Goal: Use online tool/utility: Utilize a website feature to perform a specific function

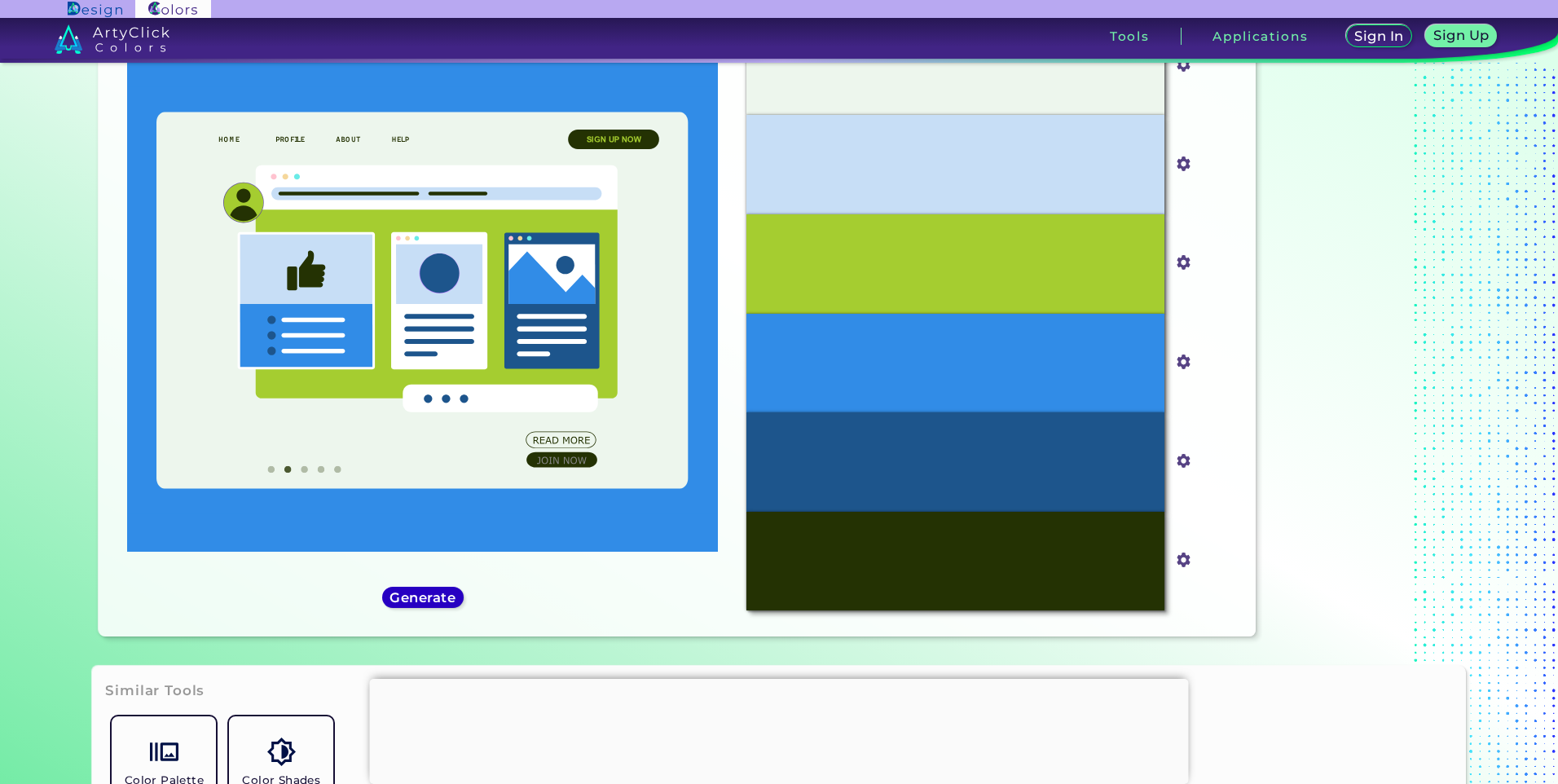
scroll to position [163, 0]
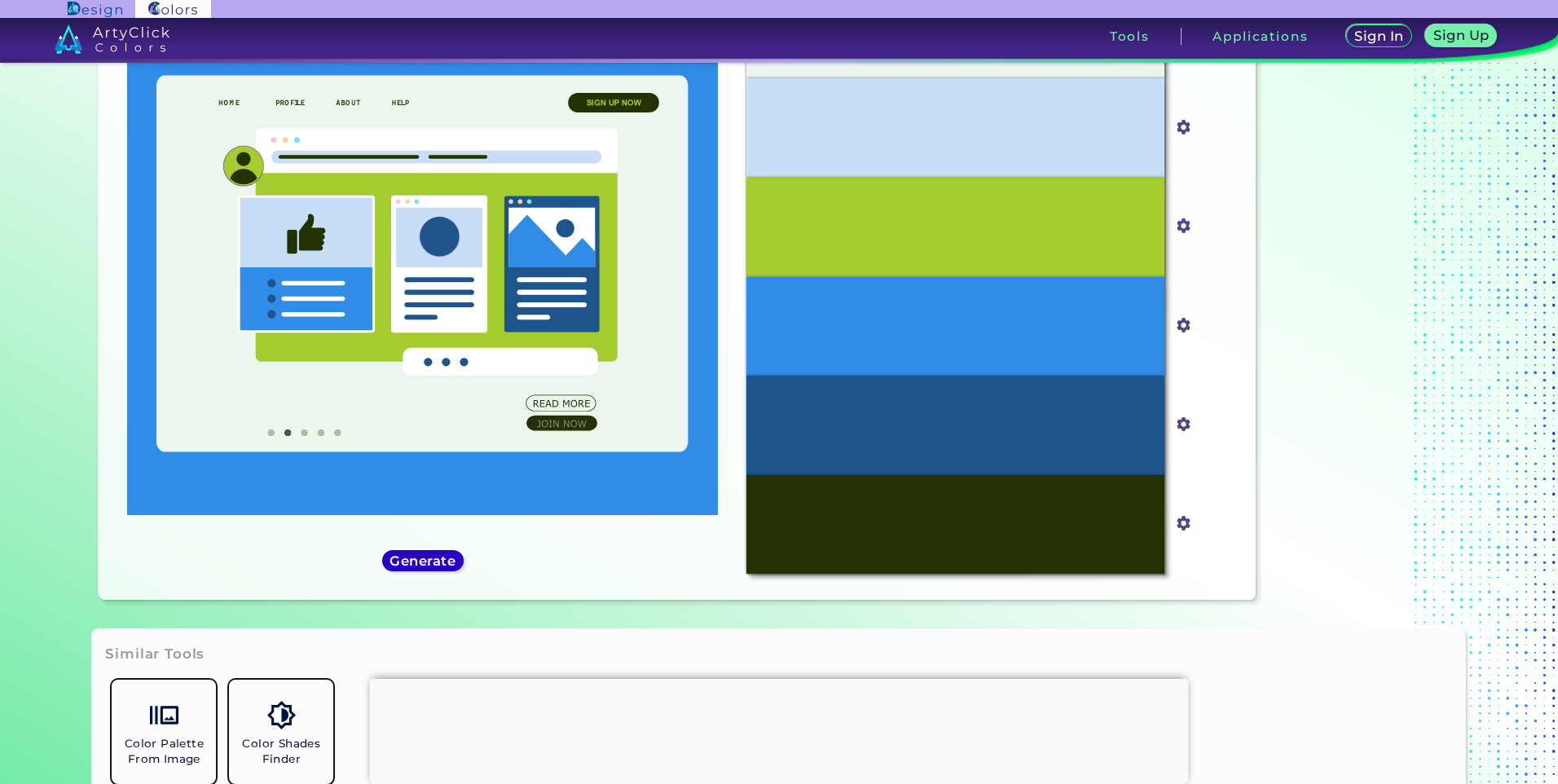
click at [446, 634] on section "Color Palettes Creator Color Palettes Creator Oops - something went wrong. Plea…" at bounding box center [779, 422] width 1558 height 720
click at [438, 595] on div "Oops - something went wrong. Please try again. #EDF6ED #edf6ed #C7DEF6 #c7def6 …" at bounding box center [676, 276] width 1156 height 646
click at [441, 566] on h5 "Generate" at bounding box center [422, 561] width 67 height 14
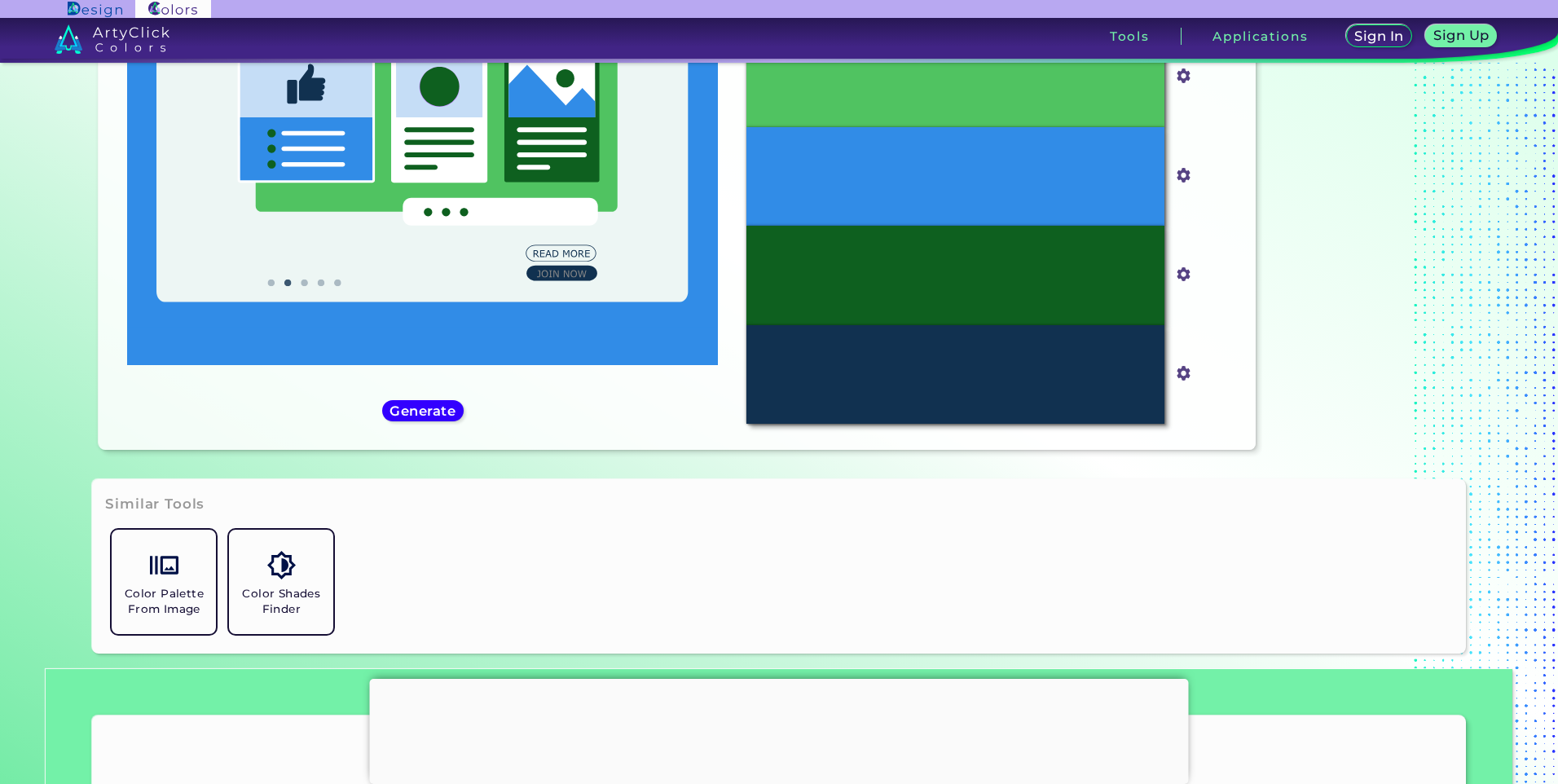
scroll to position [326, 0]
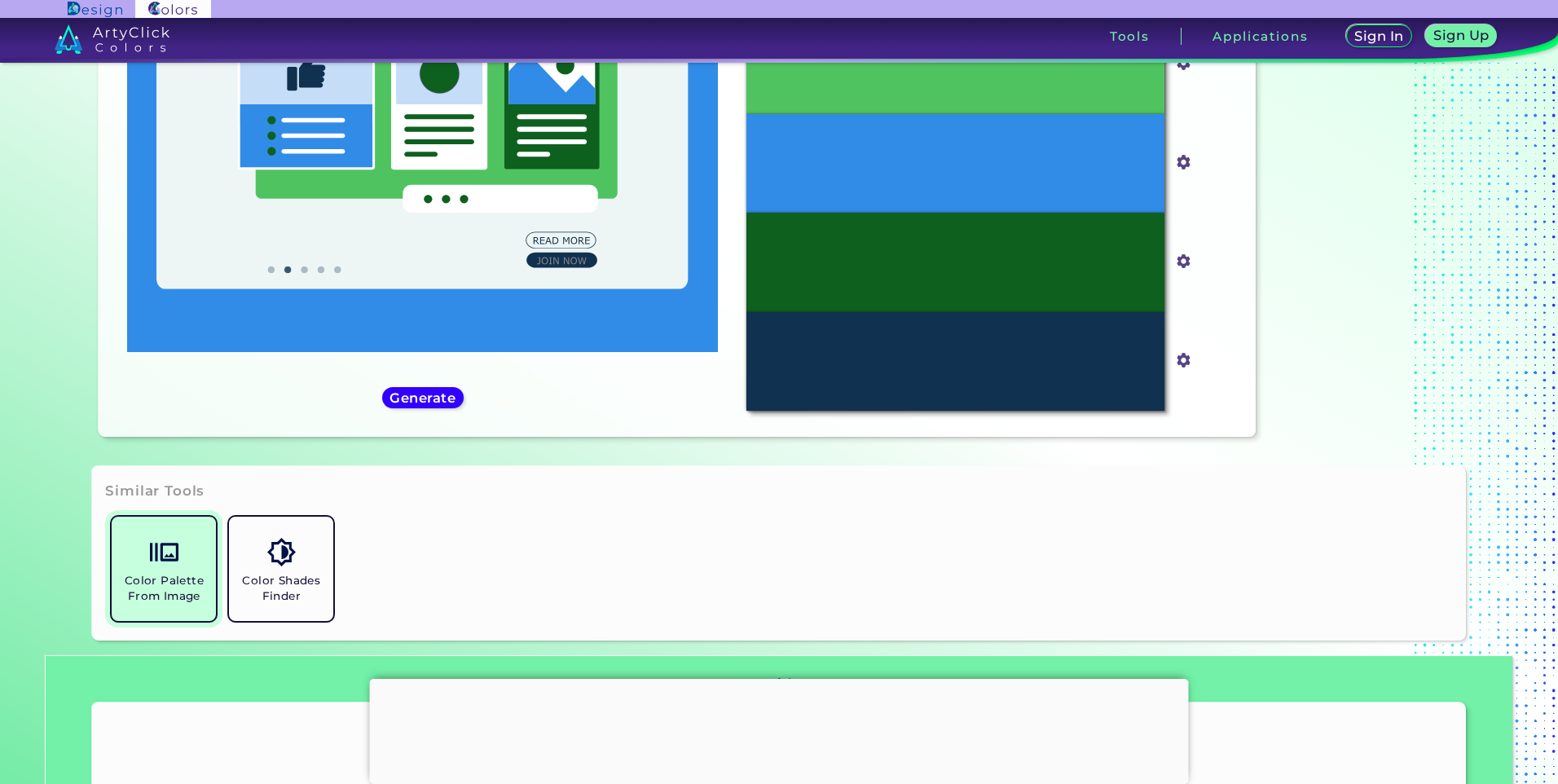
click at [180, 584] on h5 "Color Palette From Image" at bounding box center [164, 588] width 92 height 31
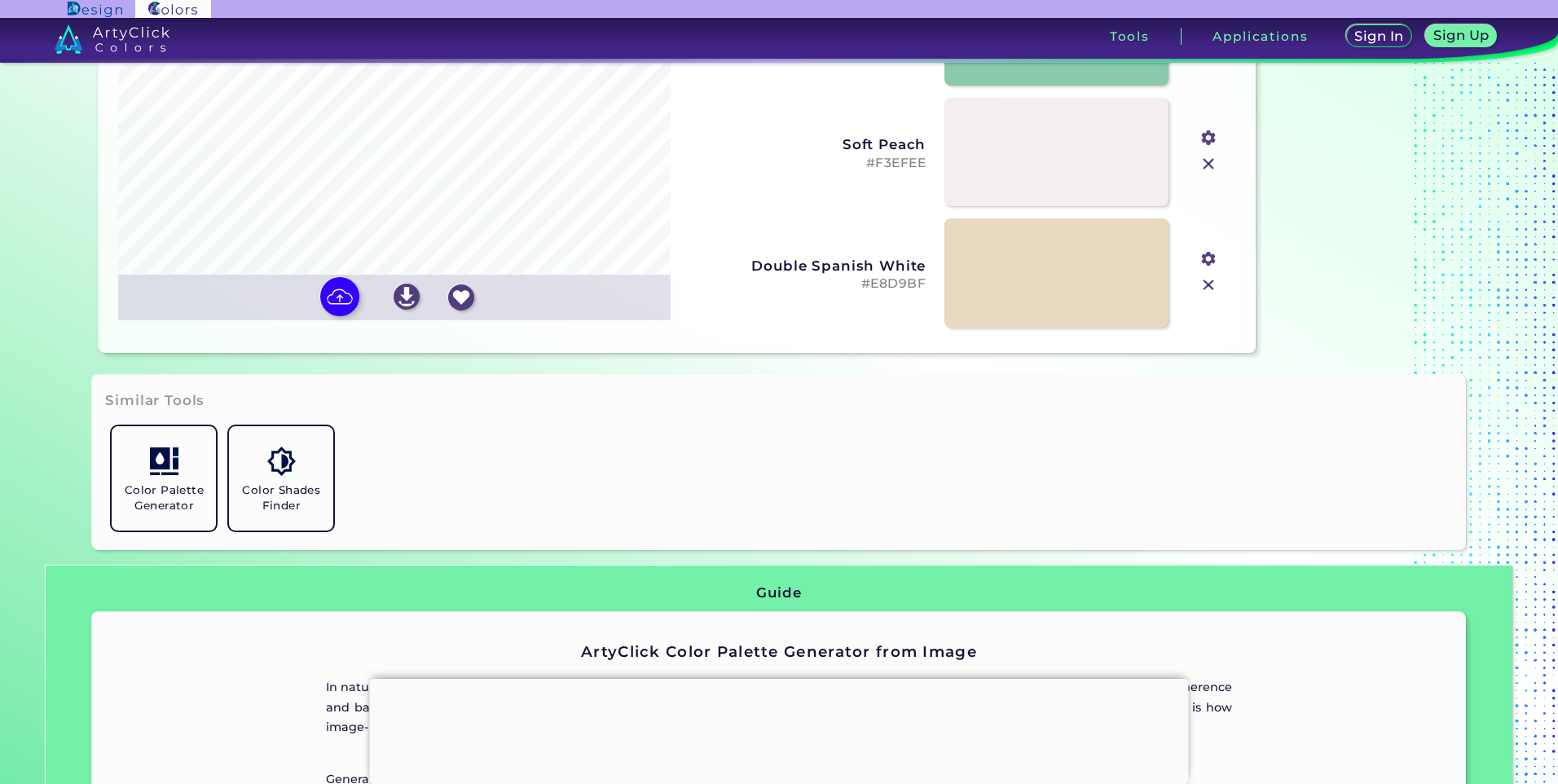
scroll to position [570, 0]
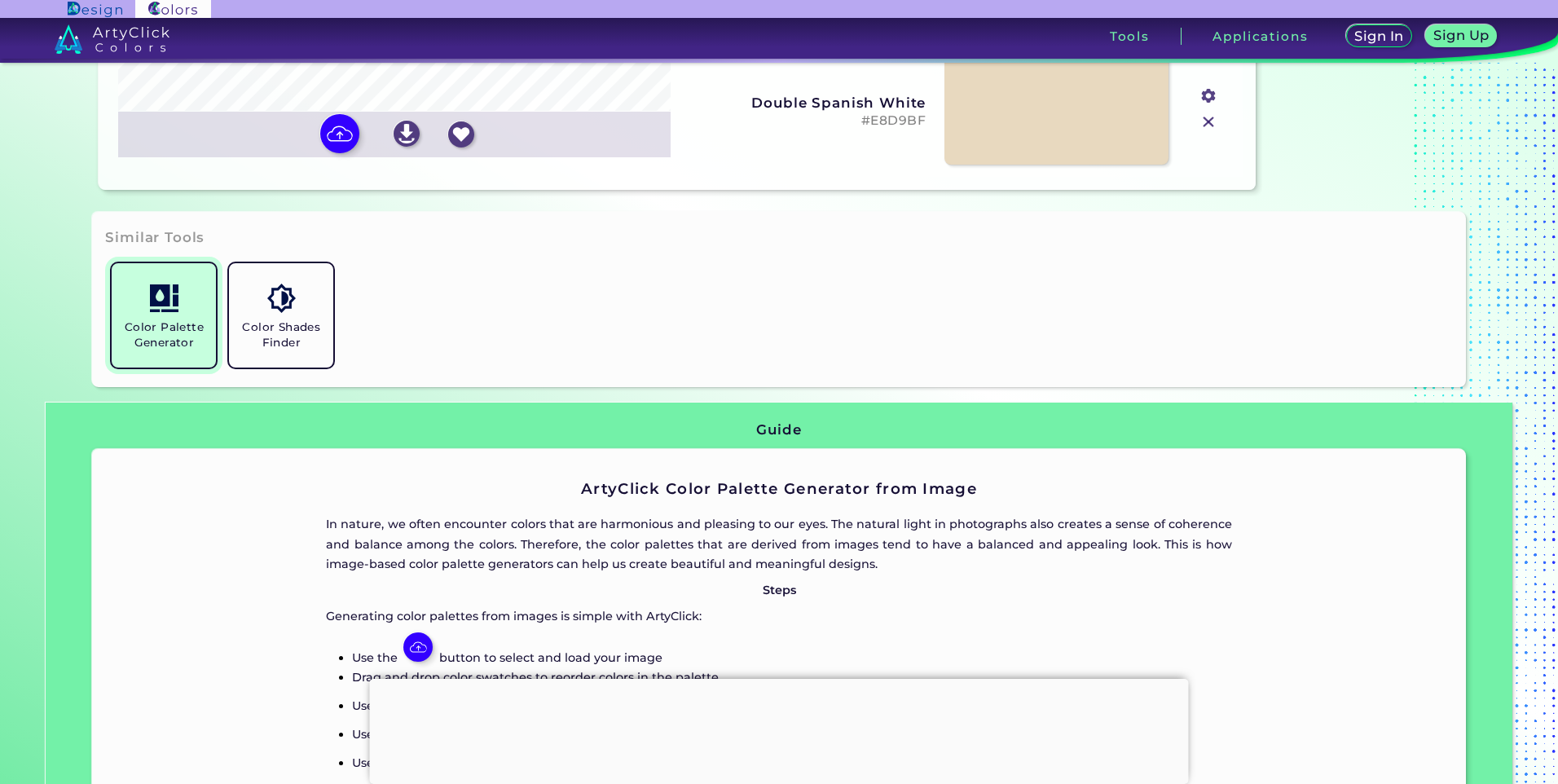
click at [195, 339] on h5 "Color Palette Generator" at bounding box center [164, 335] width 92 height 31
